Goal: Task Accomplishment & Management: Understand process/instructions

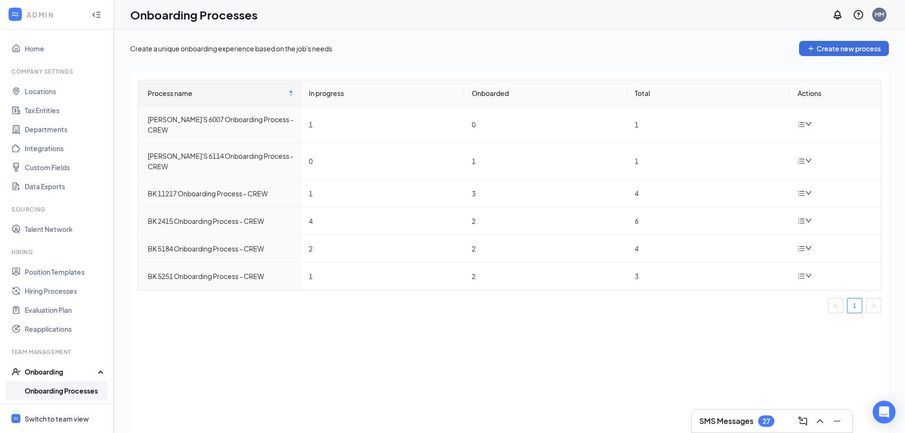
click at [59, 418] on div "Switch to team view" at bounding box center [57, 419] width 64 height 10
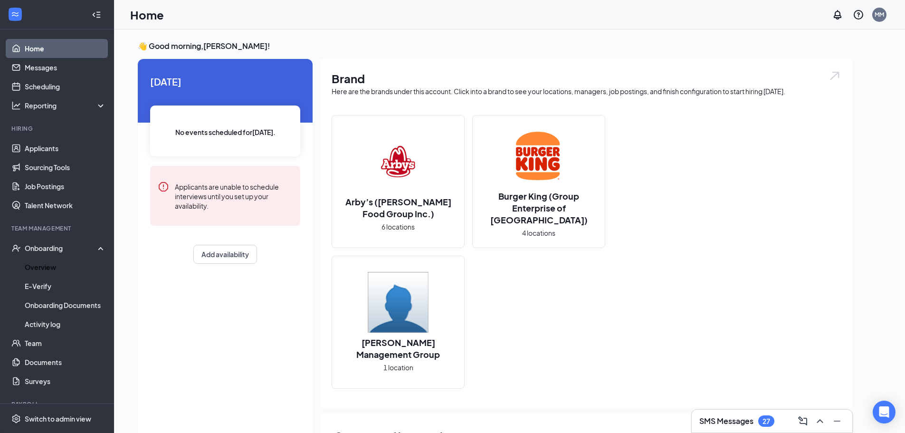
click at [40, 266] on link "Overview" at bounding box center [65, 267] width 81 height 19
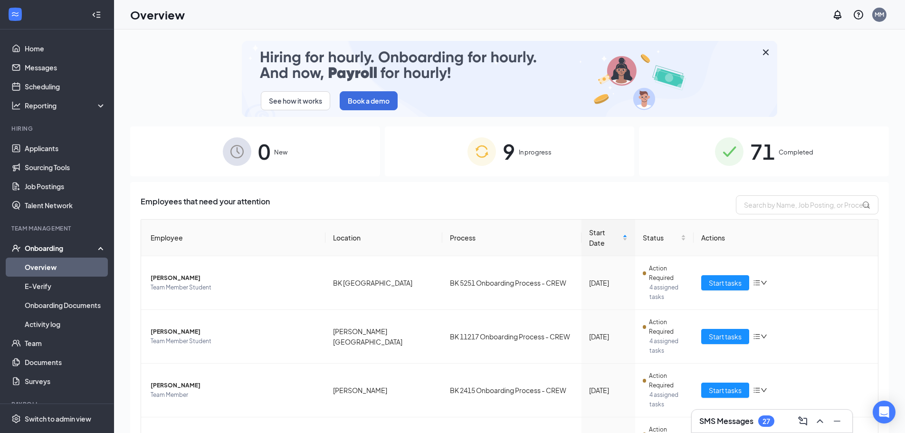
click at [526, 147] on div "9 In progress" at bounding box center [510, 151] width 250 height 50
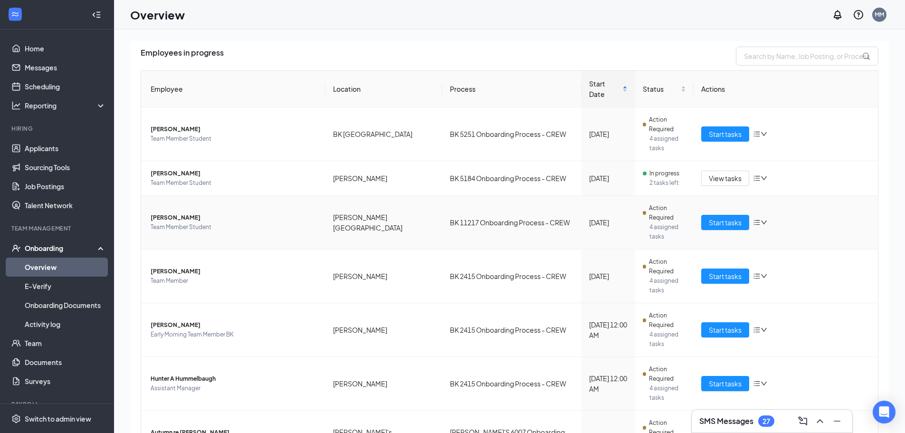
scroll to position [158, 0]
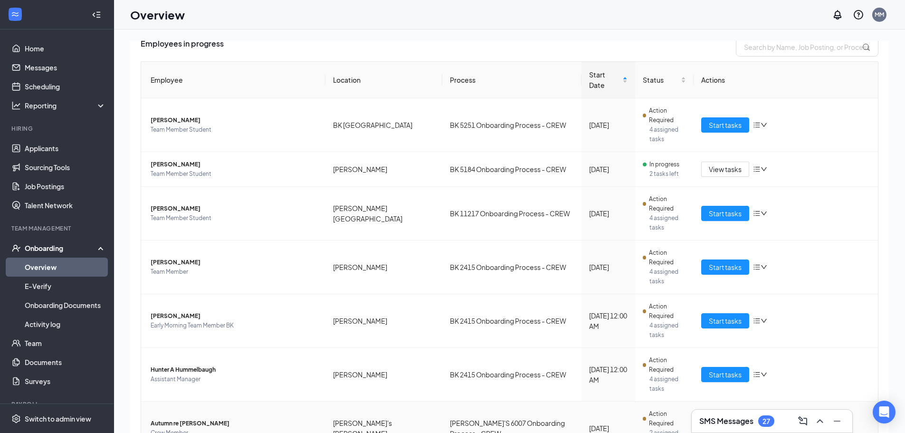
click at [169, 419] on span "Autumn re [PERSON_NAME]" at bounding box center [234, 424] width 167 height 10
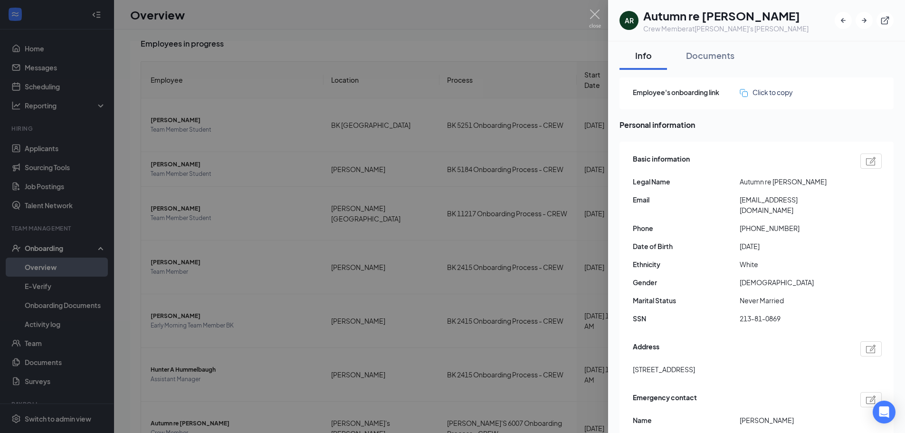
click at [767, 94] on div "Click to copy" at bounding box center [766, 92] width 53 height 10
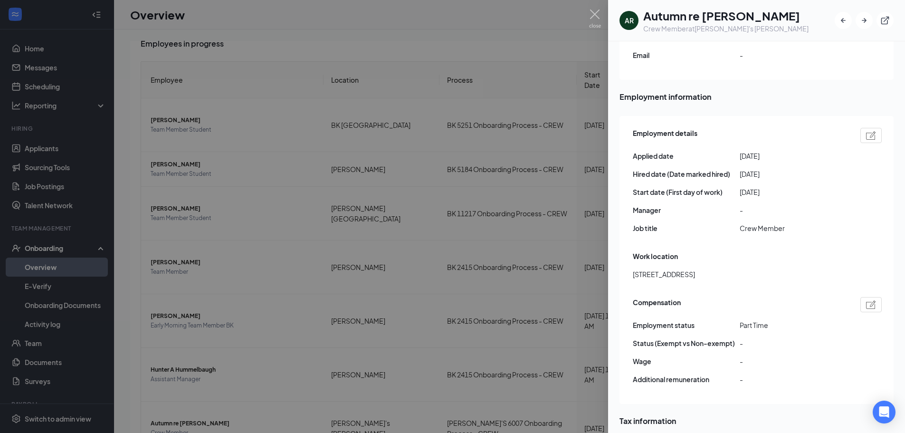
scroll to position [409, 0]
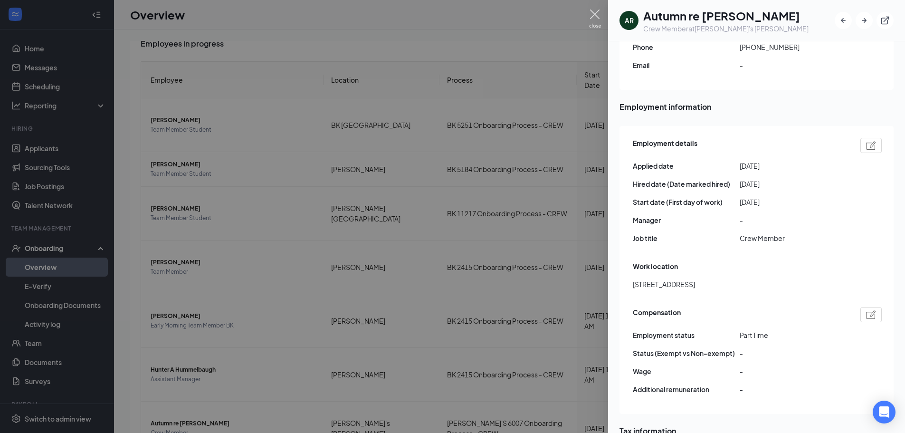
drag, startPoint x: 594, startPoint y: 15, endPoint x: 593, endPoint y: 21, distance: 5.8
click at [594, 15] on img at bounding box center [595, 19] width 12 height 19
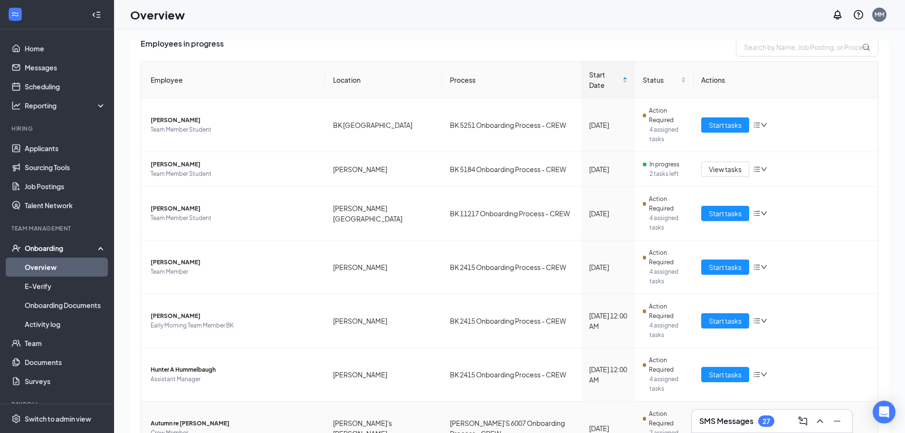
click at [716, 423] on span "Start tasks" at bounding box center [725, 428] width 33 height 10
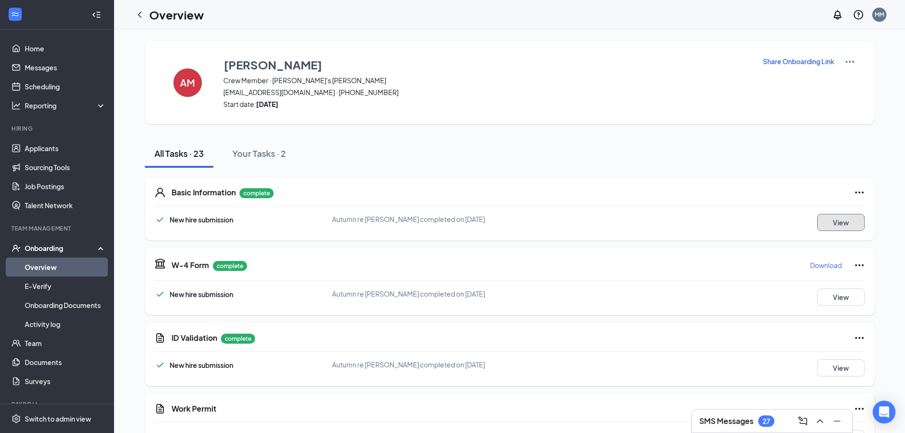
click at [829, 221] on button "View" at bounding box center [841, 222] width 48 height 17
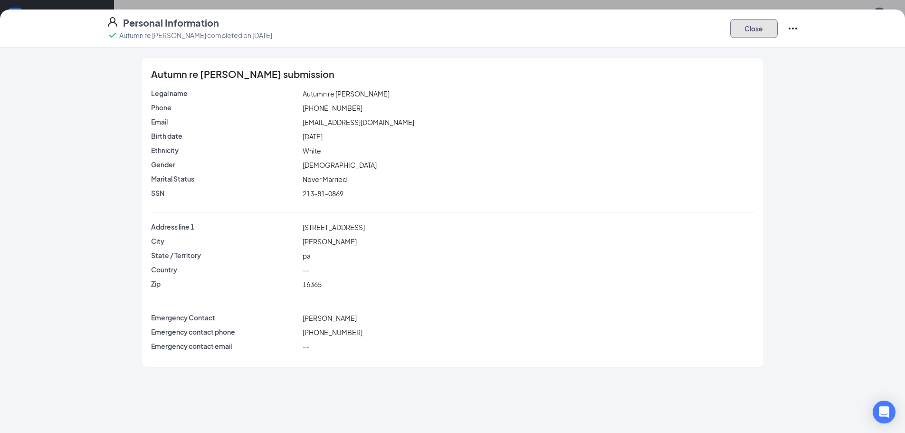
click at [754, 24] on button "Close" at bounding box center [754, 28] width 48 height 19
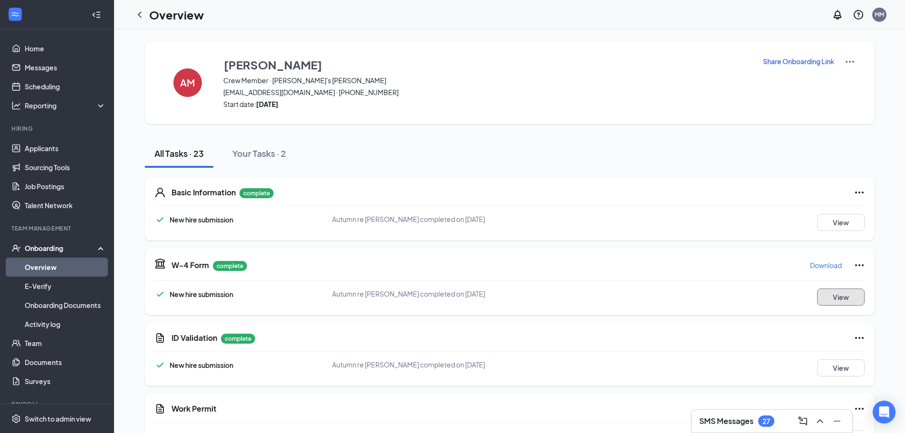
click at [851, 298] on button "View" at bounding box center [841, 296] width 48 height 17
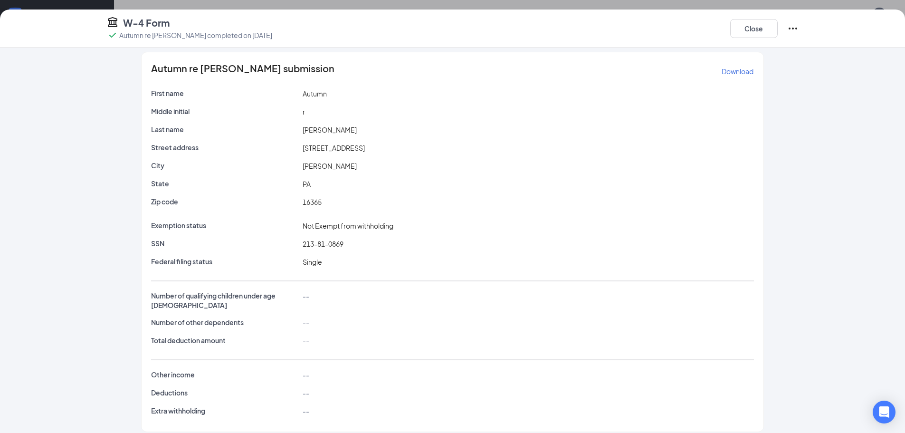
scroll to position [475, 0]
click at [750, 29] on button "Close" at bounding box center [754, 28] width 48 height 19
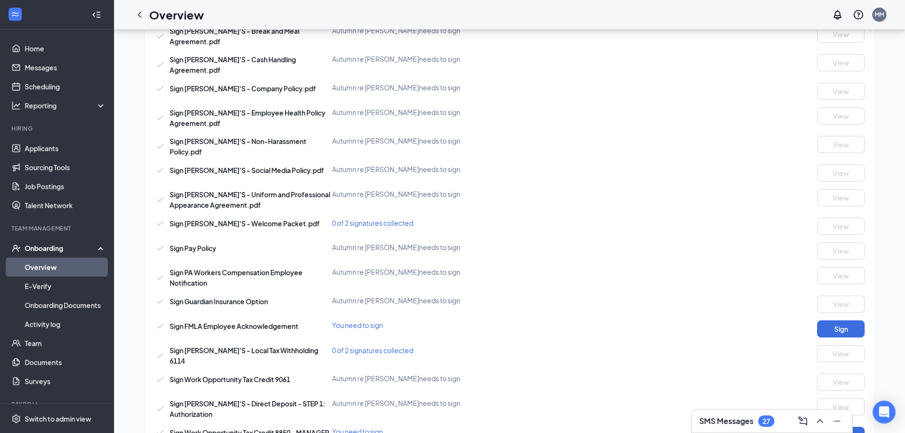
scroll to position [81, 0]
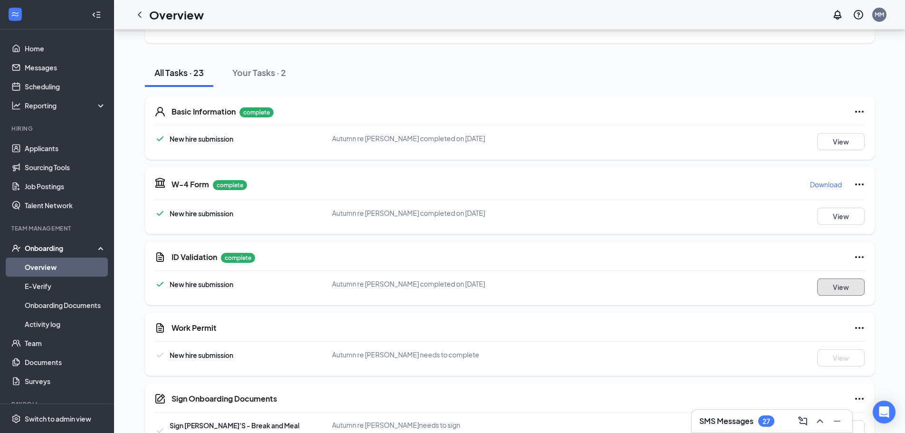
click at [843, 285] on button "View" at bounding box center [841, 286] width 48 height 17
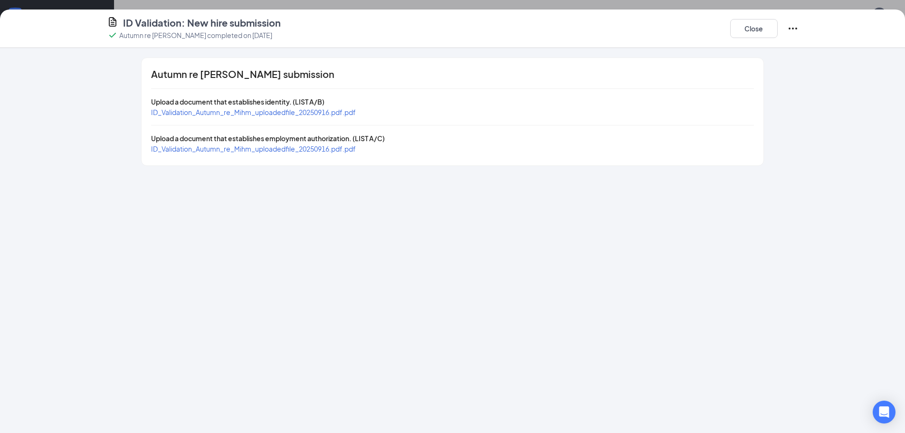
click at [258, 110] on span "ID_Validation_Autumn_re_Mihm_uploadedfile_20250916.pdf.pdf" at bounding box center [253, 112] width 205 height 9
click at [260, 153] on div "ID_Validation_Autumn_re_Mihm_uploadedfile_20250916.pdf.pdf" at bounding box center [253, 148] width 205 height 10
click at [260, 149] on span "ID_Validation_Autumn_re_Mihm_uploadedfile_20250916.pdf.pdf" at bounding box center [253, 148] width 205 height 9
click at [764, 30] on button "Close" at bounding box center [754, 28] width 48 height 19
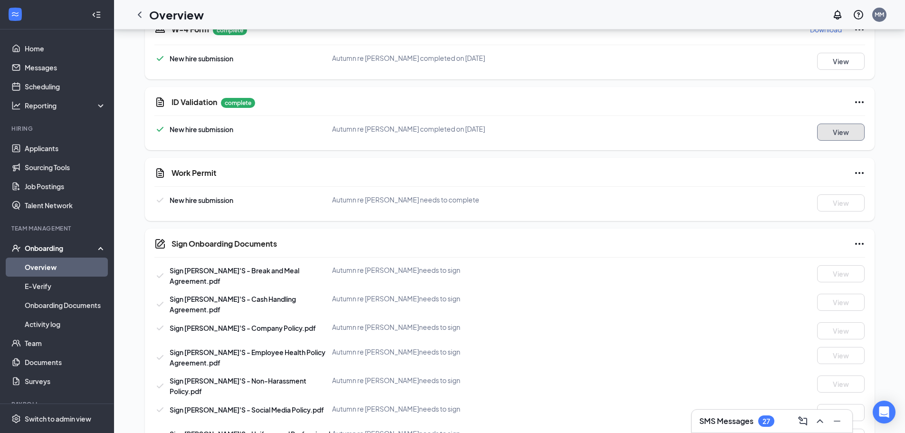
scroll to position [29, 0]
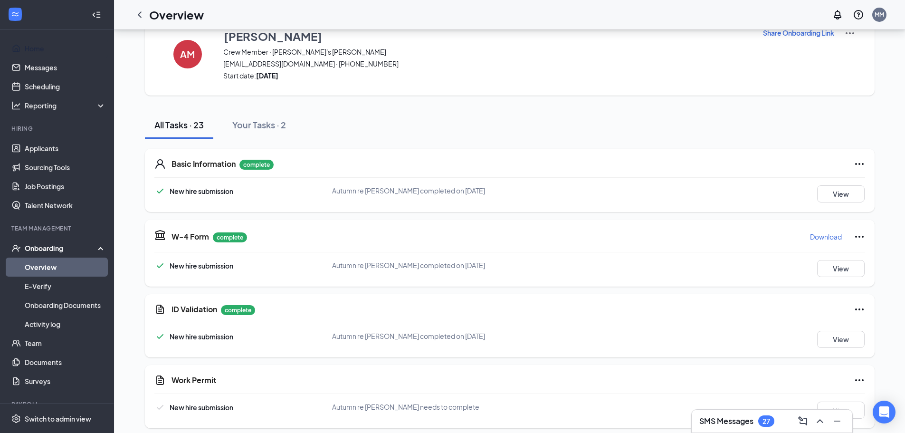
click at [38, 48] on link "Home" at bounding box center [65, 48] width 81 height 19
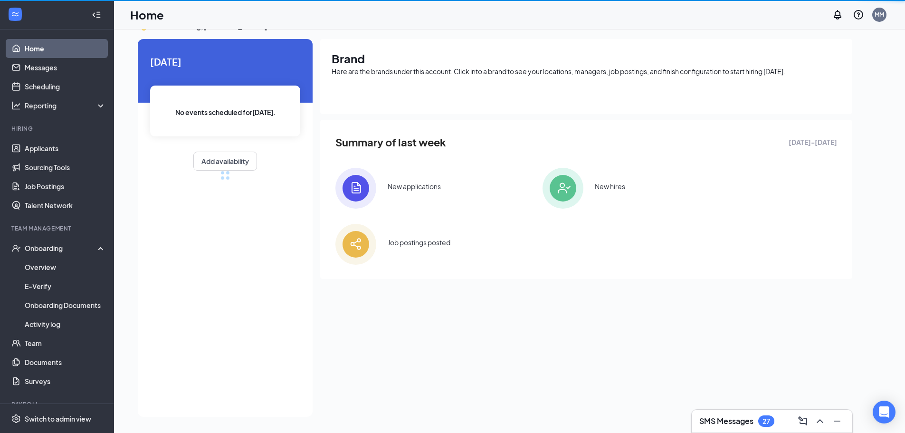
scroll to position [20, 0]
